Goal: Task Accomplishment & Management: Manage account settings

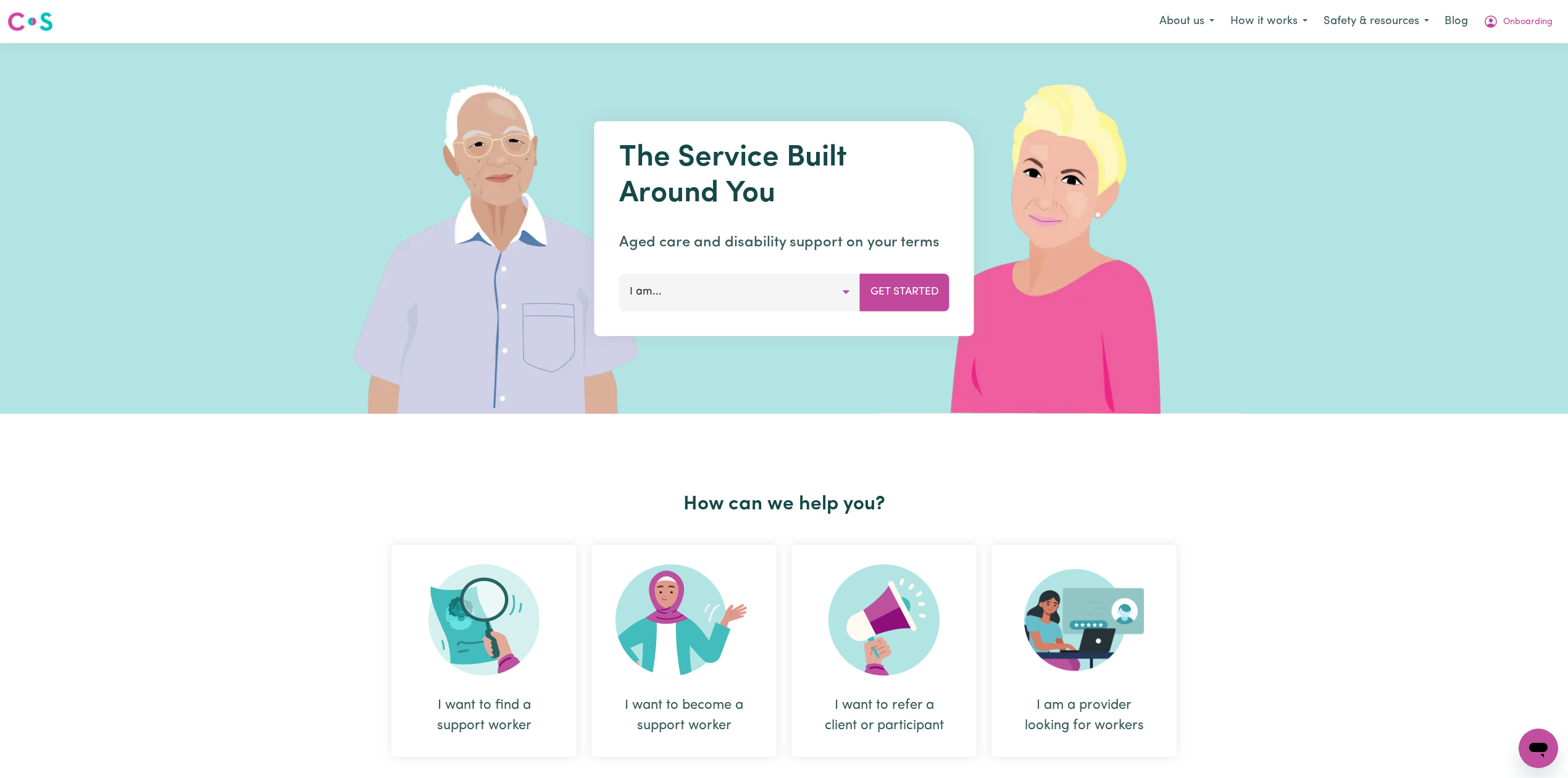
click at [1498, 0] on nav "Menu About us How it works Safety & resources Blog Onboarding" at bounding box center [784, 22] width 1568 height 43
click at [1499, 17] on button "Onboarding" at bounding box center [1517, 22] width 85 height 26
click at [1477, 68] on link "Logout" at bounding box center [1510, 71] width 97 height 23
click at [1552, 14] on link "Login" at bounding box center [1540, 22] width 43 height 28
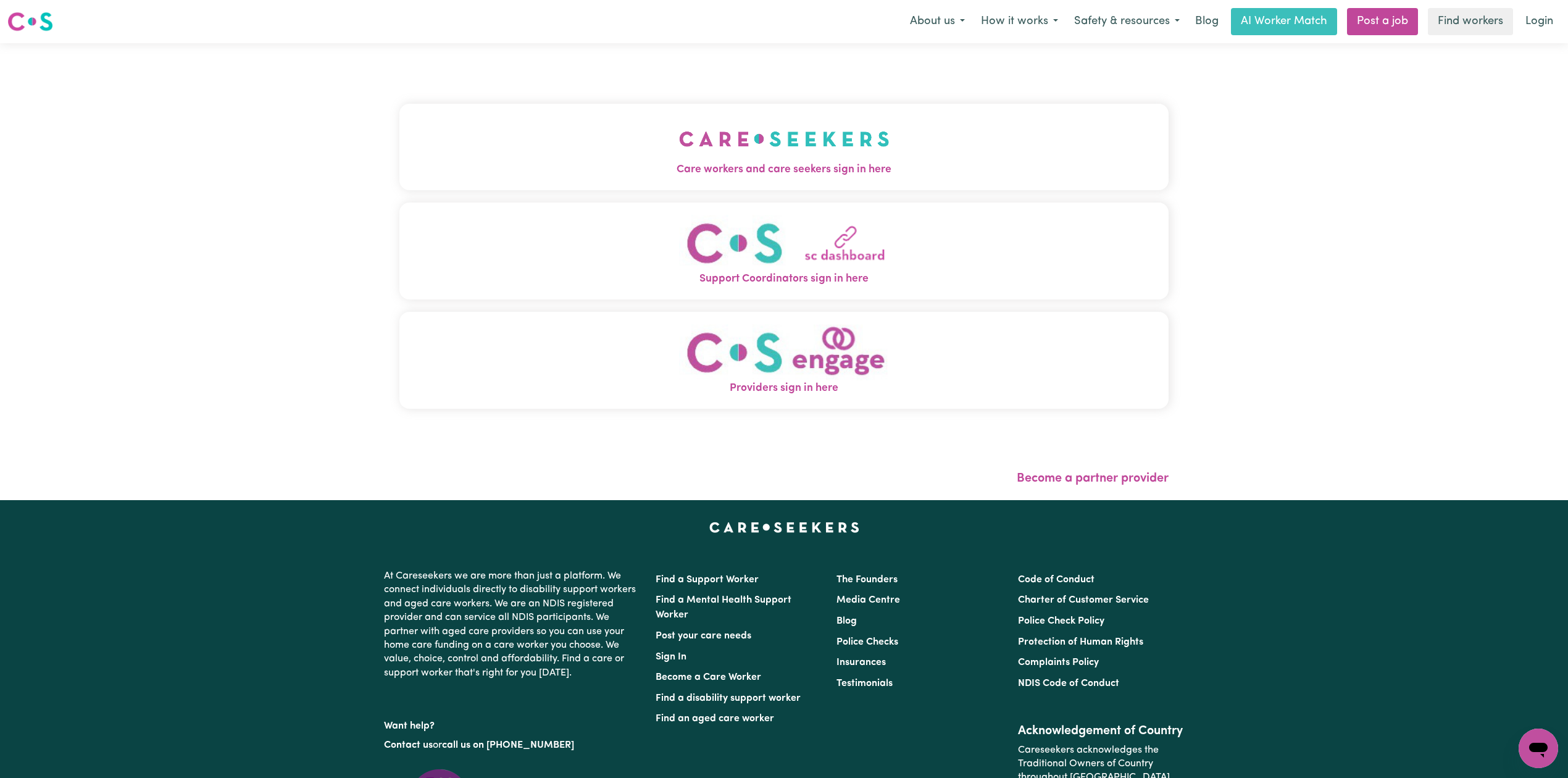
click at [822, 93] on div "Care workers and care seekers sign in here Support Coordinators sign in here Pr…" at bounding box center [784, 262] width 769 height 389
click at [725, 142] on img "Care workers and care seekers sign in here" at bounding box center [784, 139] width 211 height 46
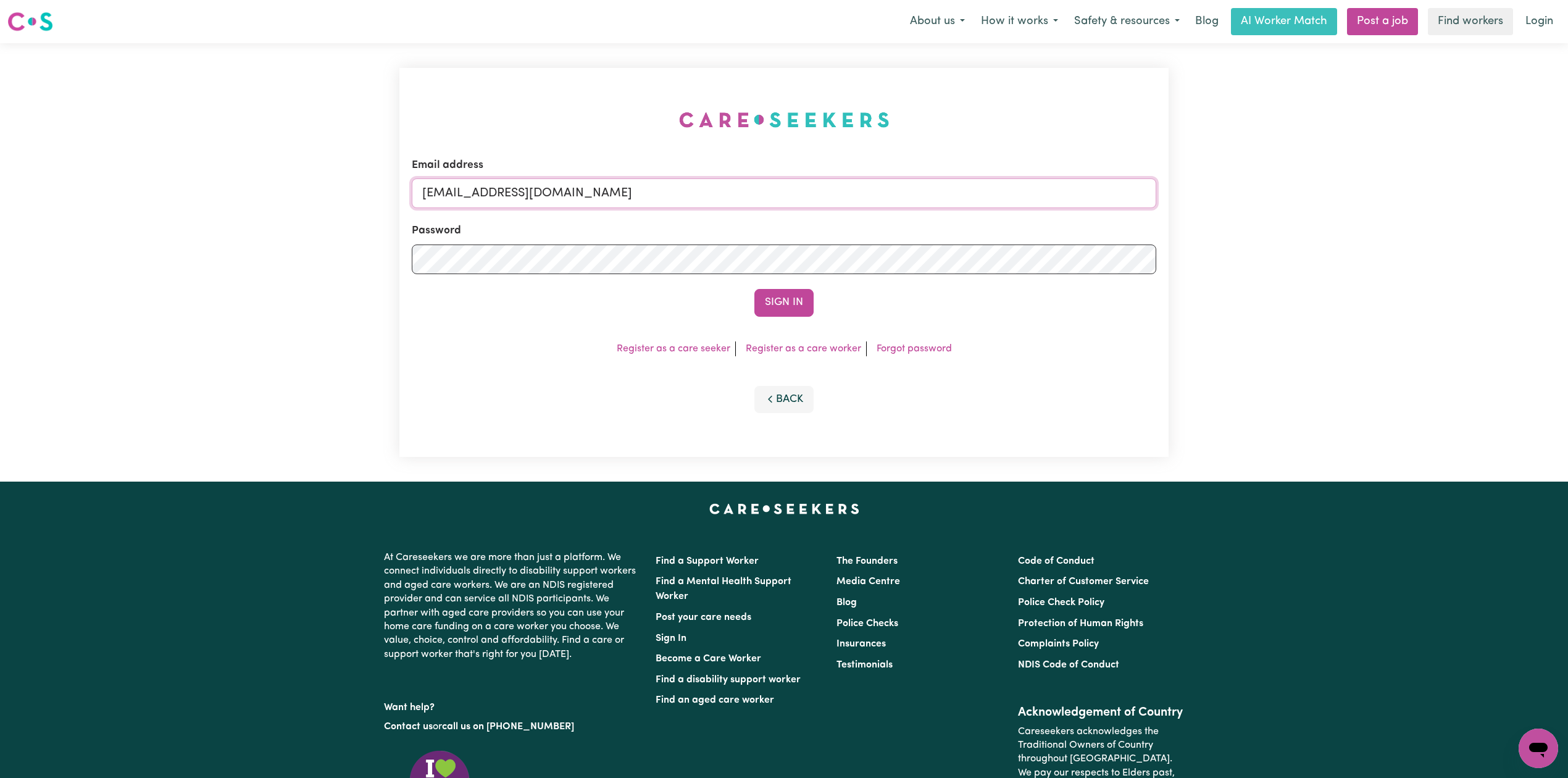
click at [534, 187] on input "[EMAIL_ADDRESS][DOMAIN_NAME]" at bounding box center [784, 193] width 744 height 29
drag, startPoint x: 484, startPoint y: 191, endPoint x: 817, endPoint y: 208, distance: 333.4
click at [817, 207] on input "Superuser~[EMAIL_ADDRESS][DOMAIN_NAME]" at bounding box center [784, 193] width 744 height 29
type input "Superuser~[EMAIL_ADDRESS][DOMAIN_NAME]"
drag, startPoint x: 749, startPoint y: 286, endPoint x: 751, endPoint y: 292, distance: 6.3
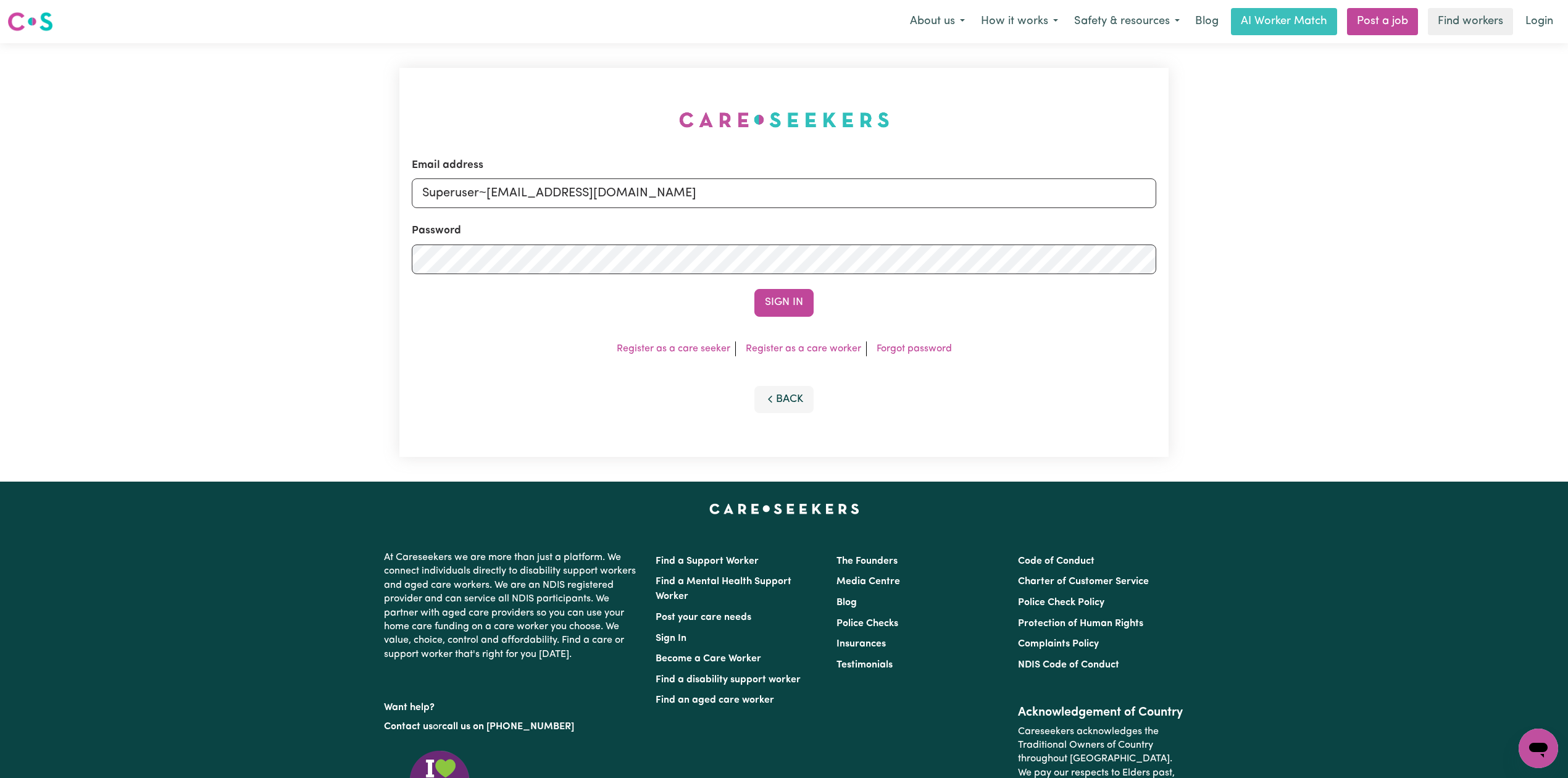
click at [751, 290] on form "Email address Superuser~[EMAIL_ADDRESS][DOMAIN_NAME] Password Sign In" at bounding box center [784, 237] width 744 height 159
click at [768, 295] on button "Sign In" at bounding box center [784, 303] width 59 height 28
